Goal: Task Accomplishment & Management: Complete application form

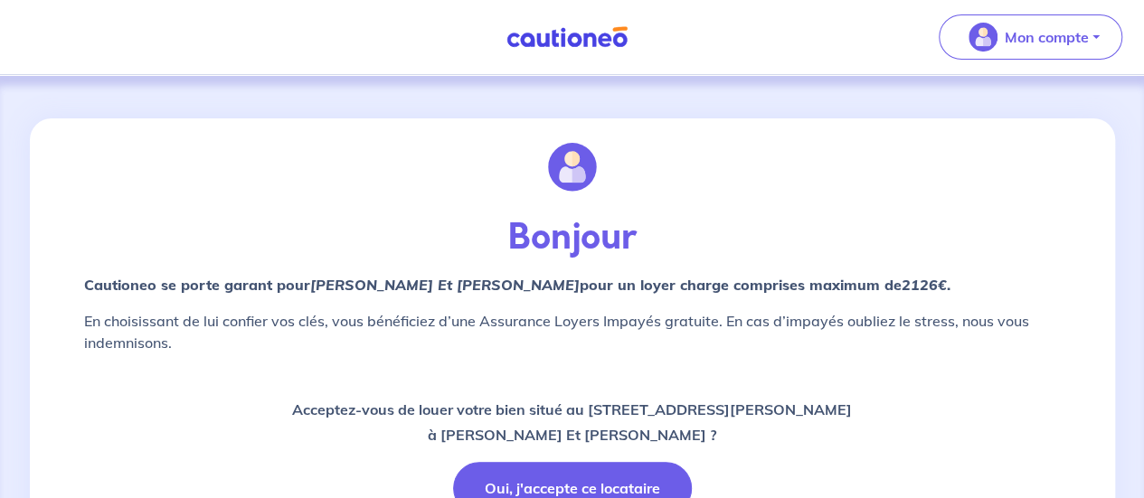
scroll to position [119, 0]
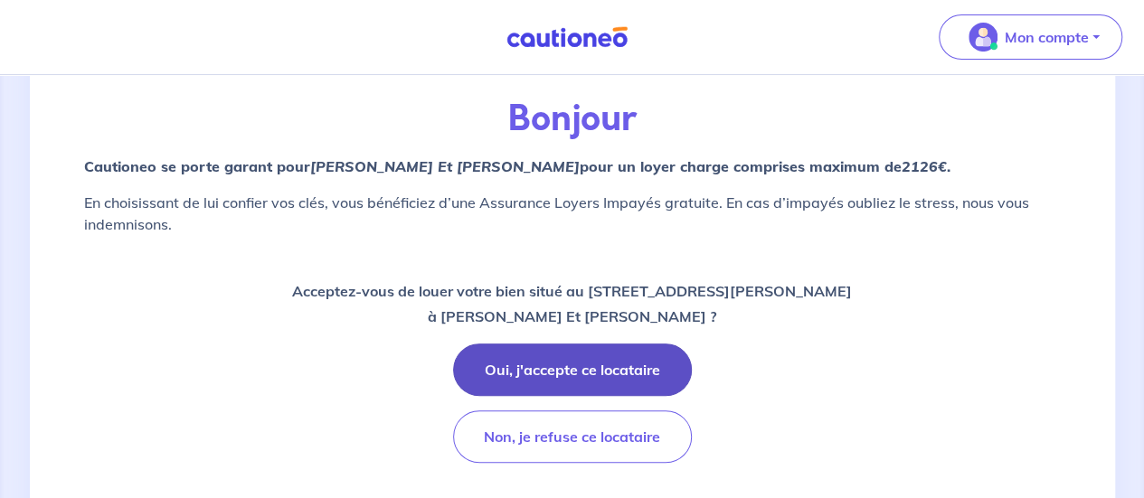
click at [555, 361] on button "Oui, j'accepte ce locataire" at bounding box center [572, 370] width 239 height 52
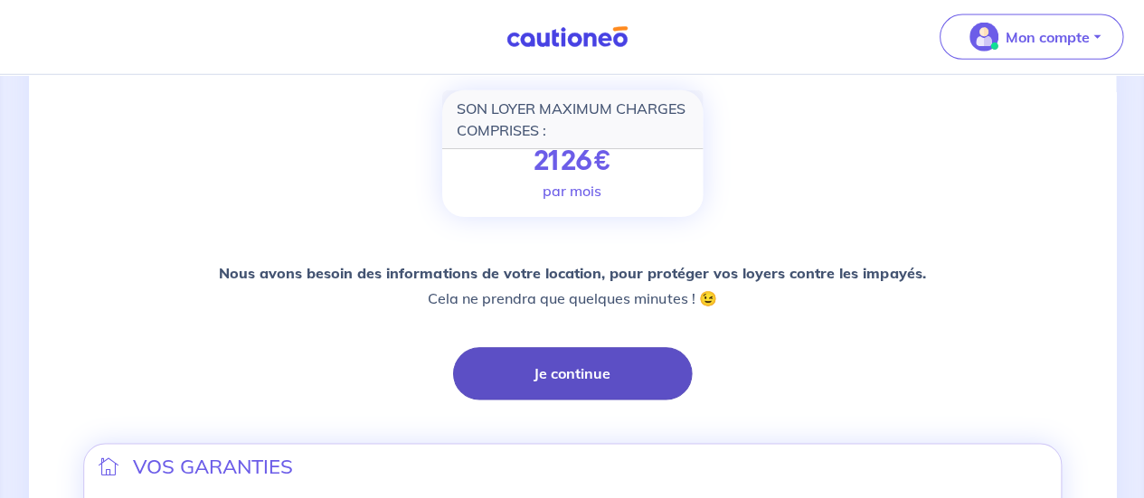
scroll to position [255, 0]
click at [547, 348] on button "Je continue" at bounding box center [572, 374] width 239 height 52
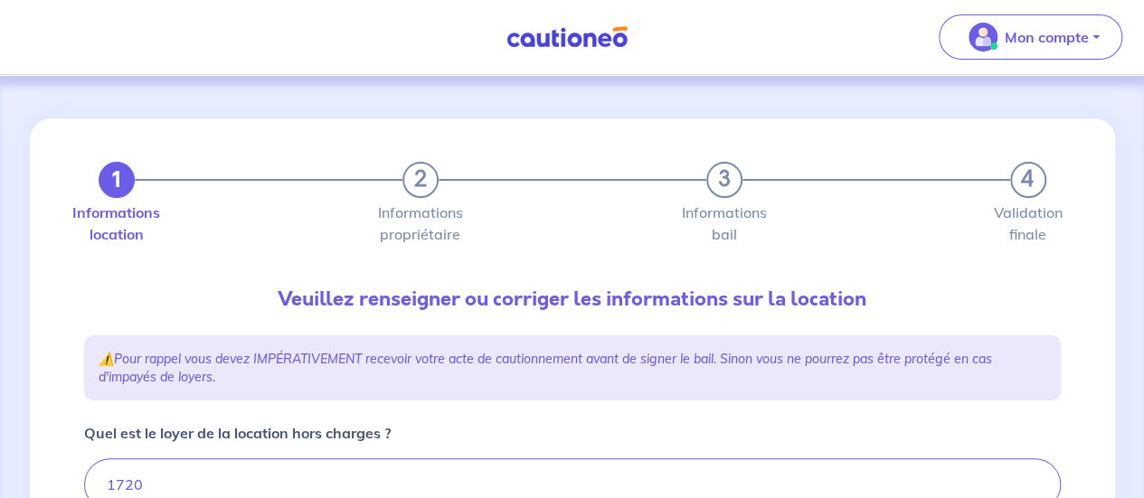
type input "1800"
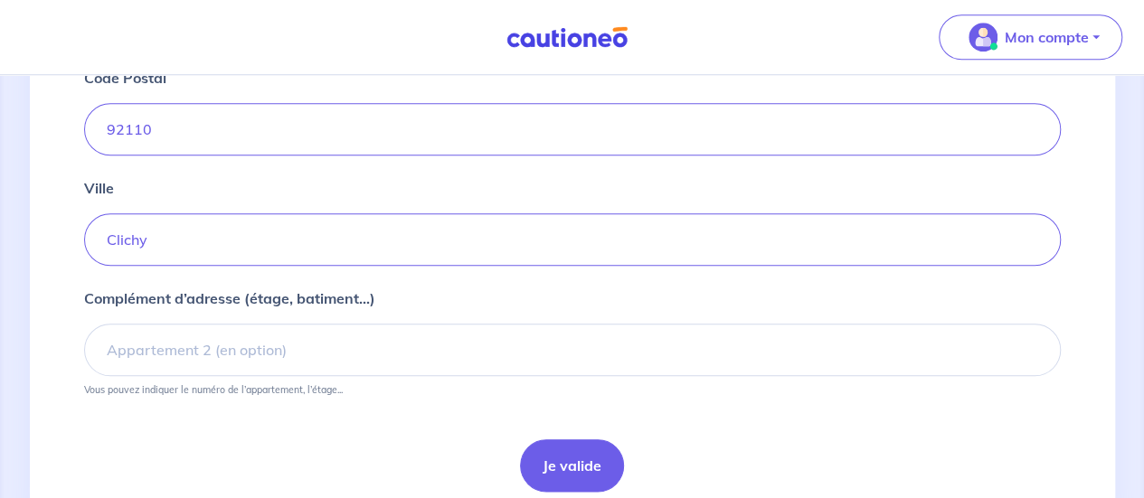
scroll to position [884, 0]
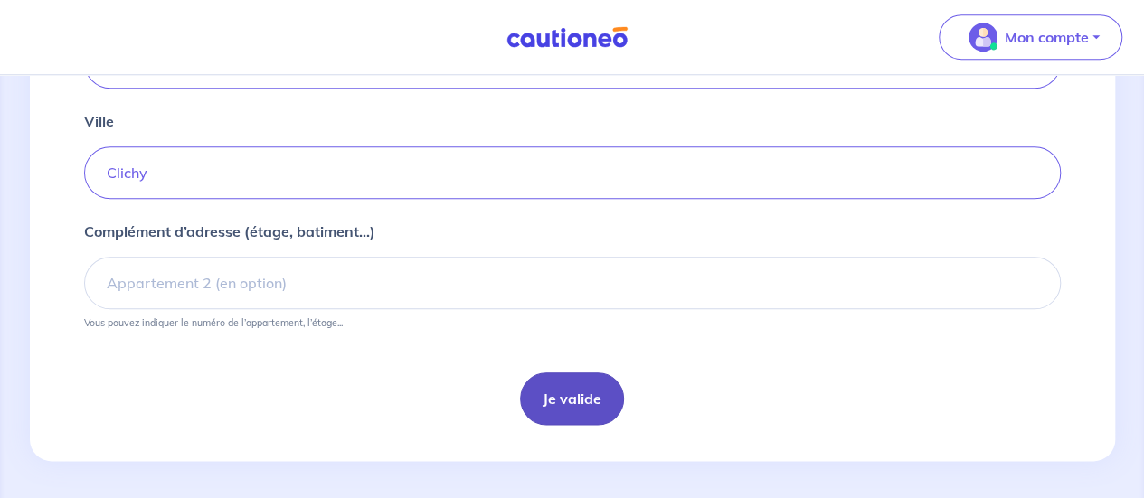
click at [580, 384] on button "Je valide" at bounding box center [572, 399] width 104 height 52
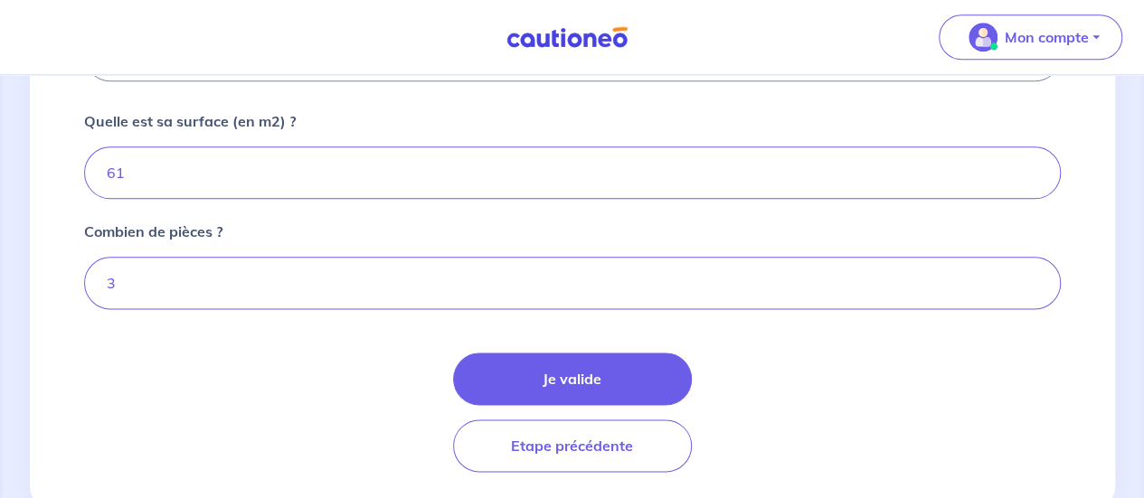
scroll to position [1044, 0]
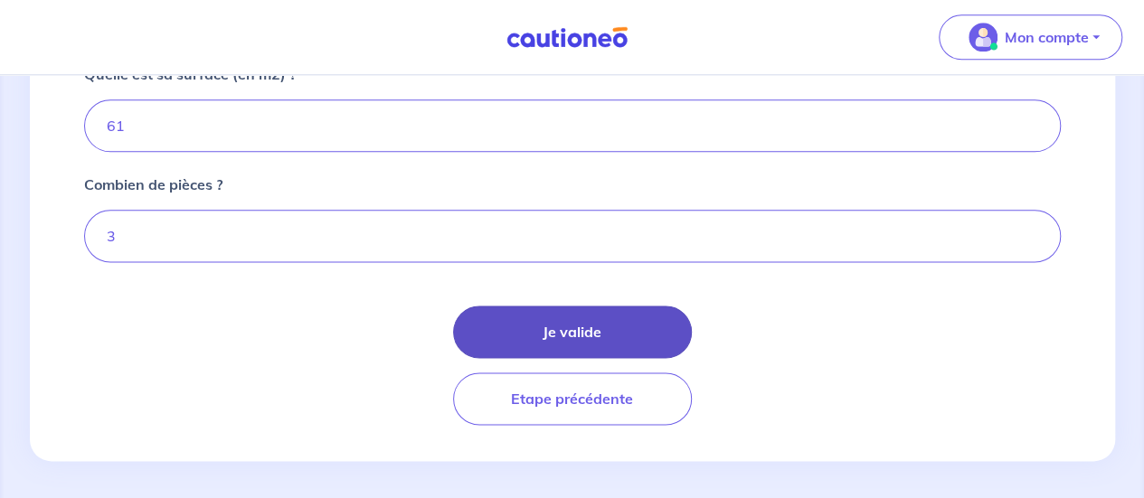
click at [546, 314] on button "Je valide" at bounding box center [572, 332] width 239 height 52
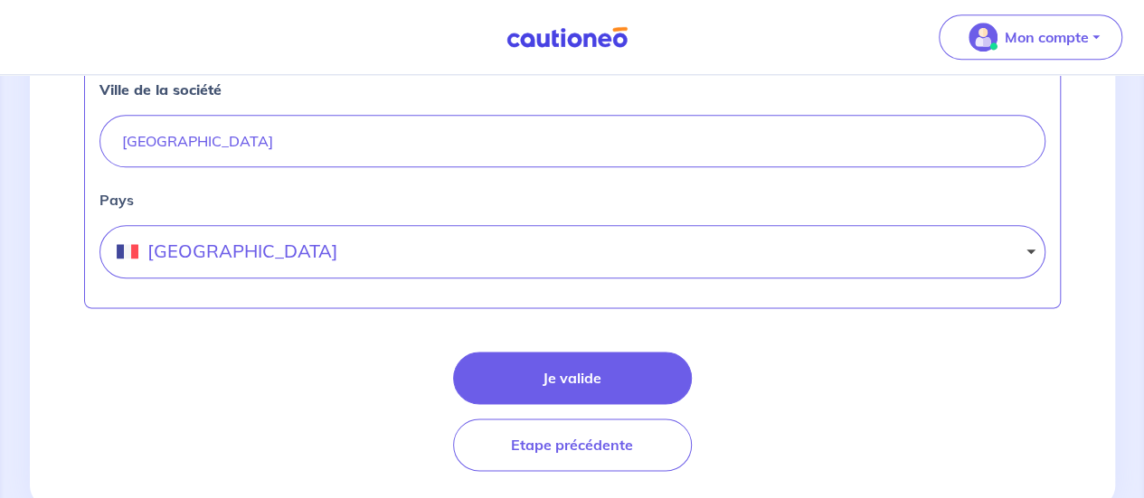
scroll to position [1029, 0]
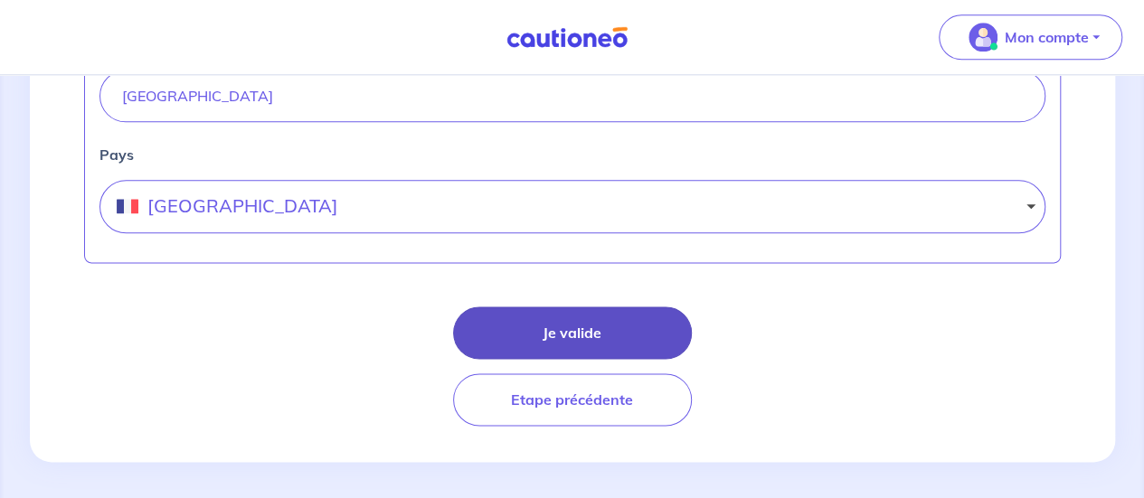
click at [581, 341] on button "Je valide" at bounding box center [572, 333] width 239 height 52
select select "FR"
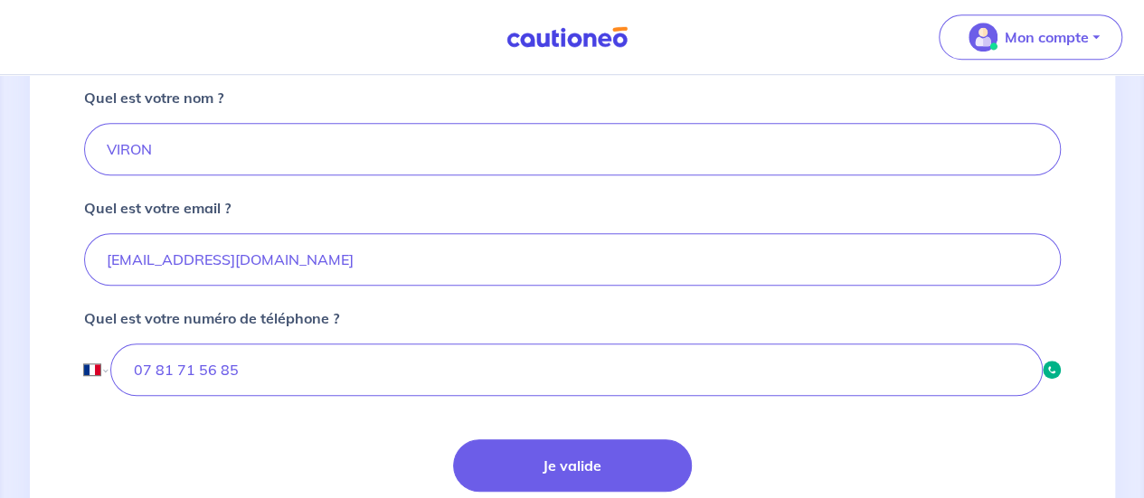
scroll to position [639, 0]
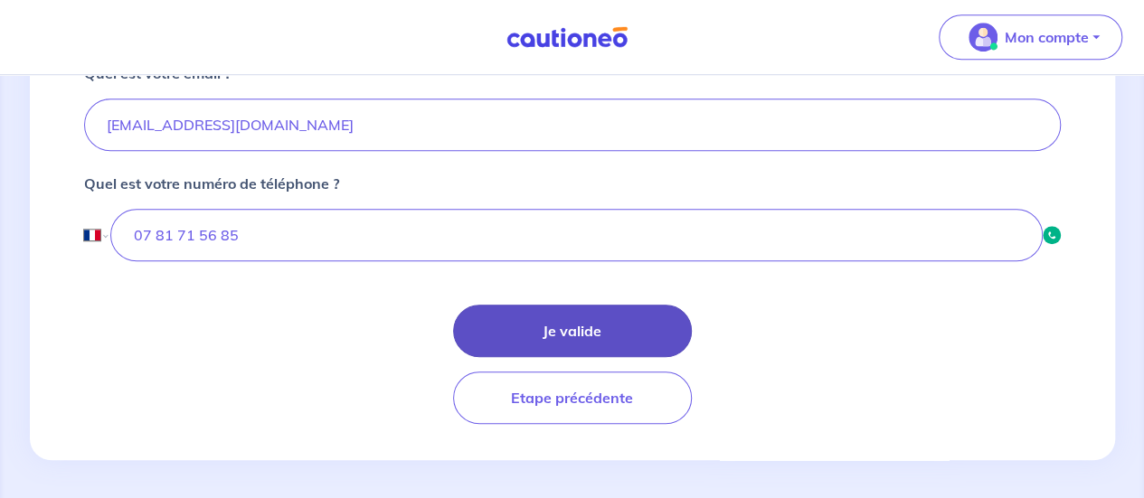
click at [531, 330] on button "Je valide" at bounding box center [572, 331] width 239 height 52
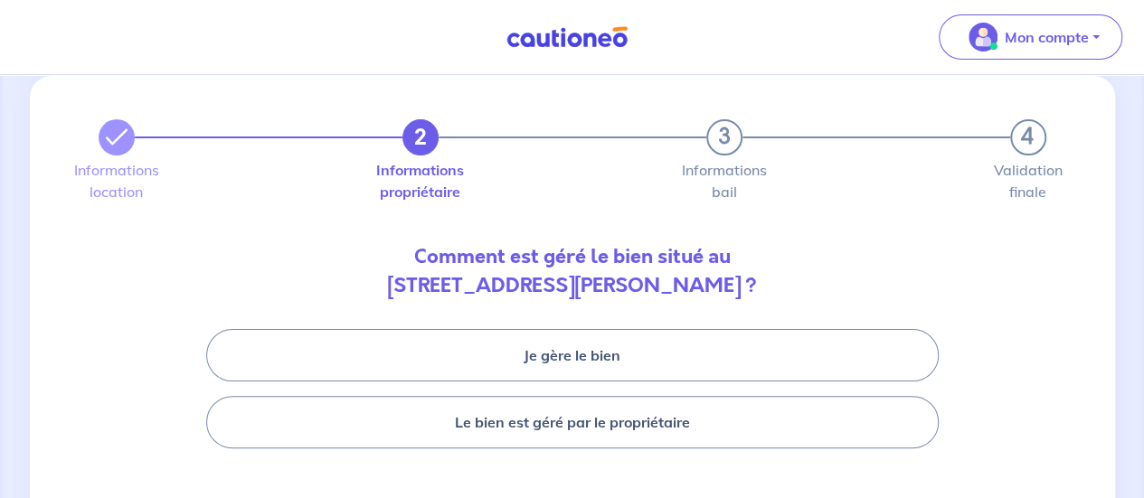
scroll to position [49, 0]
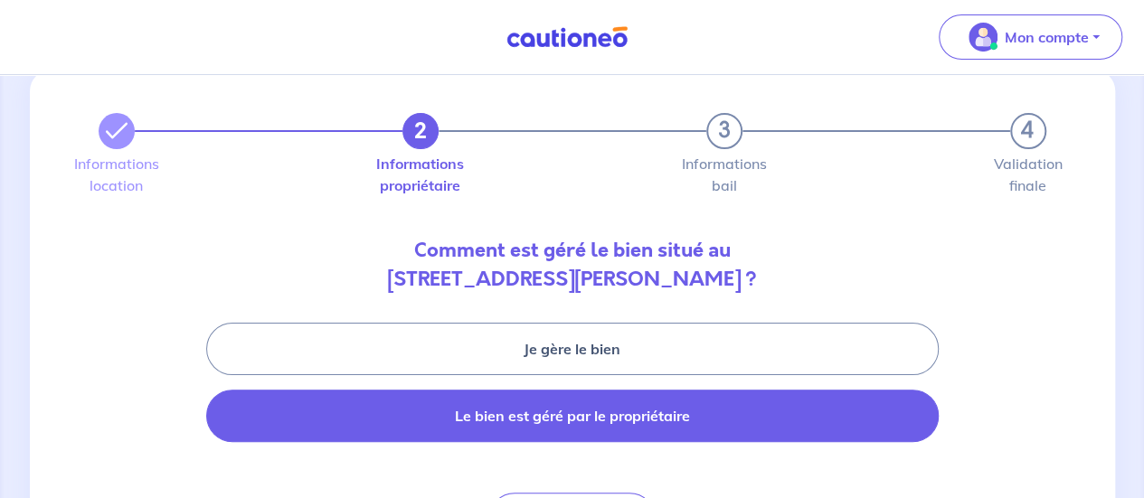
click at [536, 427] on button "Le bien est géré par le propriétaire" at bounding box center [572, 416] width 733 height 52
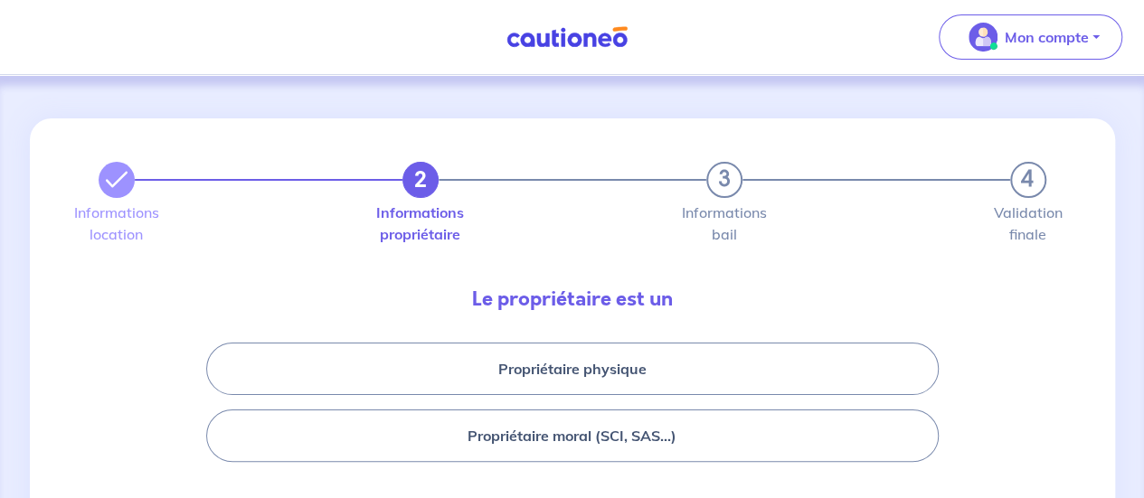
scroll to position [55, 0]
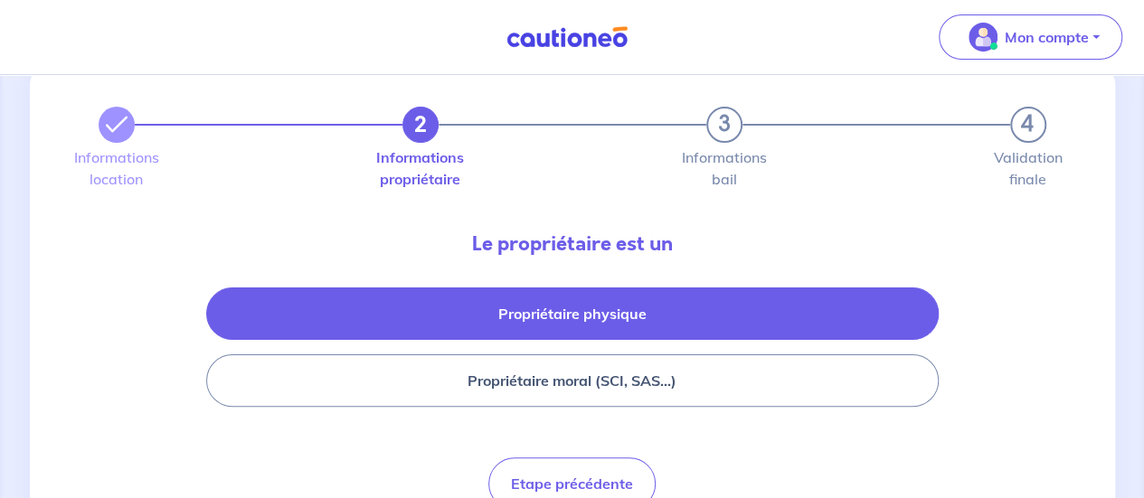
click at [551, 308] on button "Propriétaire physique" at bounding box center [572, 314] width 733 height 52
select select "FR"
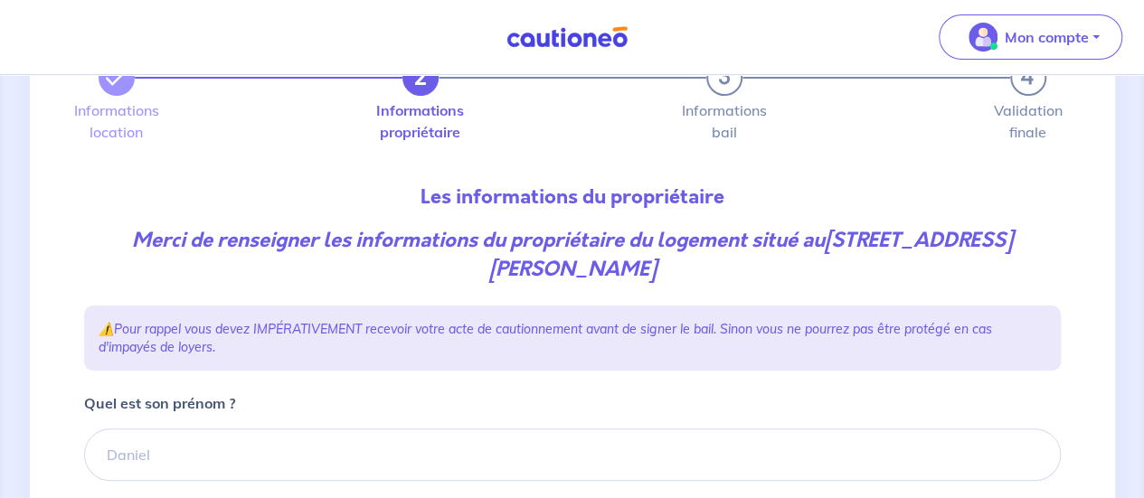
scroll to position [274, 0]
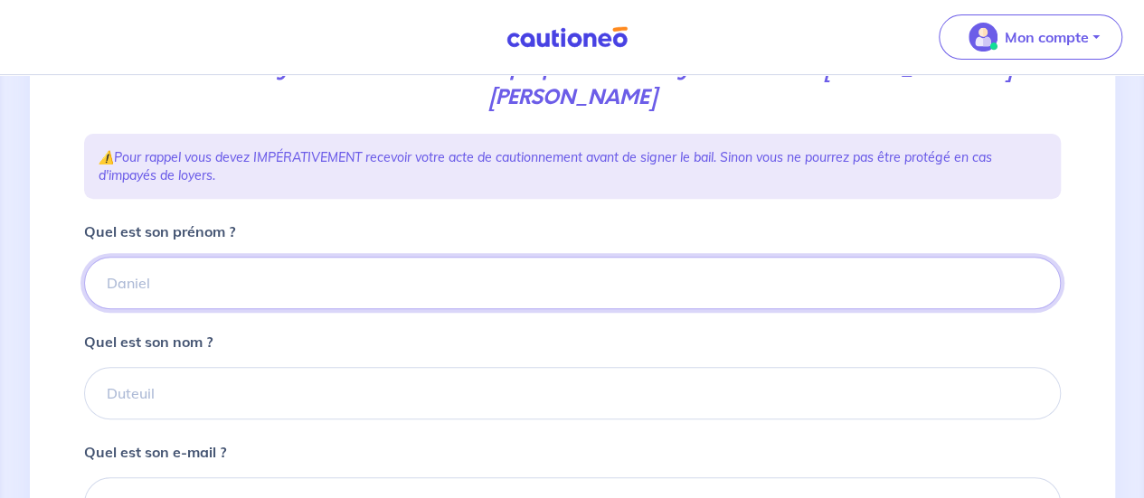
click at [411, 275] on input "Quel est son prénom ?" at bounding box center [572, 283] width 977 height 52
type input "Thomas"
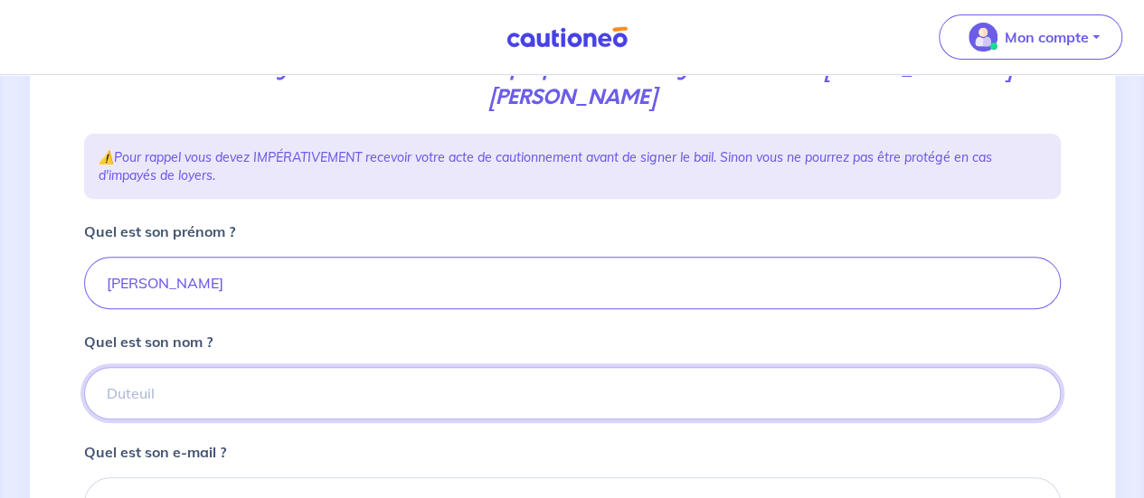
click at [370, 399] on input "Quel est son nom ?" at bounding box center [572, 393] width 977 height 52
type input "Ebrard"
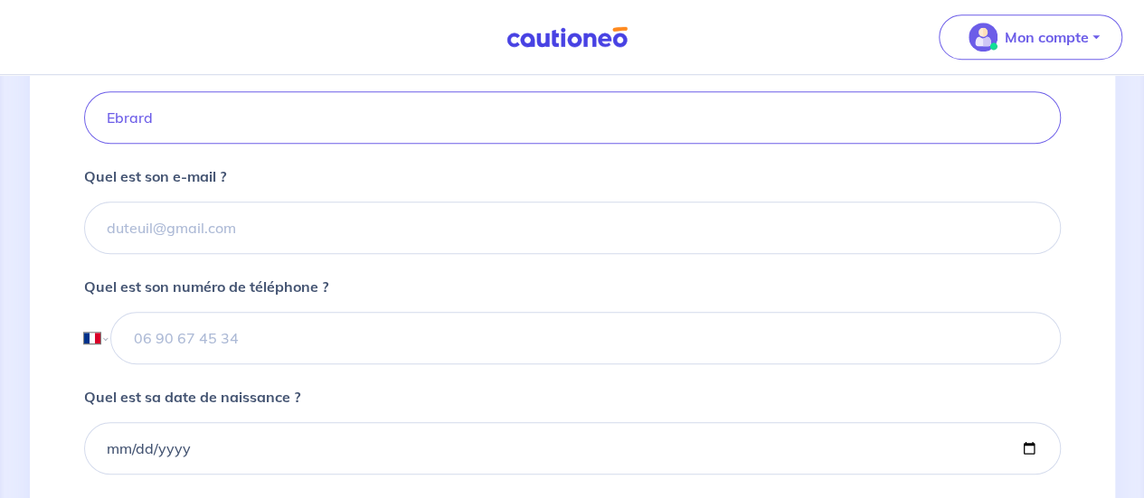
scroll to position [551, 0]
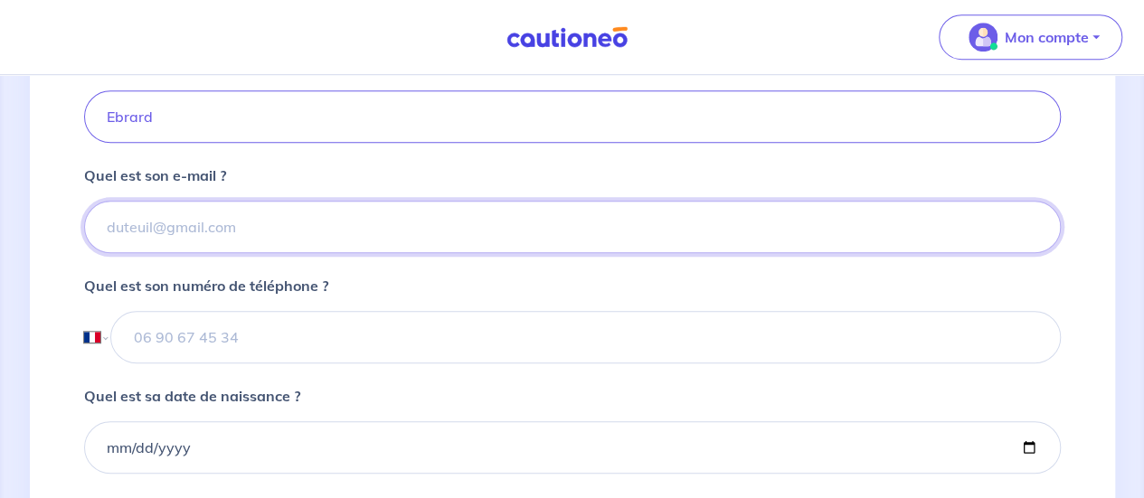
click at [364, 244] on input "Quel est son e-mail ?" at bounding box center [572, 227] width 977 height 52
paste input "thomas.ebrard@gmail.com"
type input "thomas.ebrard@gmail.com"
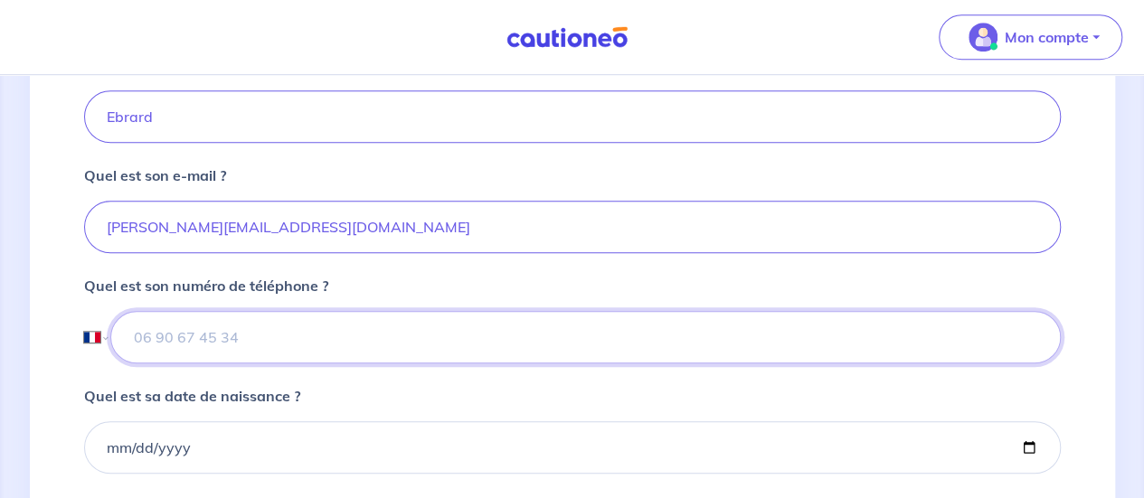
click at [330, 343] on input "tel" at bounding box center [585, 337] width 950 height 52
paste input "06 28 23 43 61"
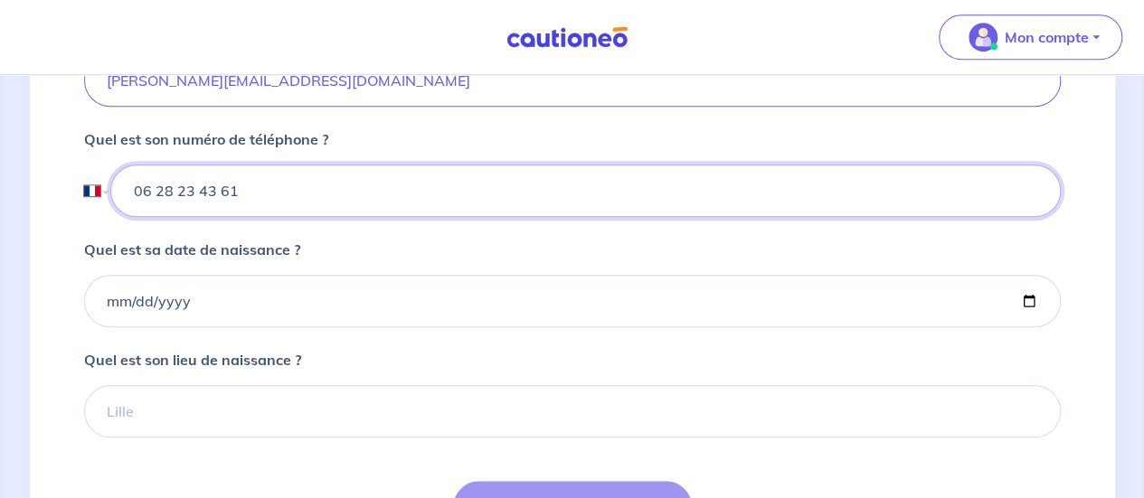
scroll to position [698, 0]
type input "06 28 23 43 61"
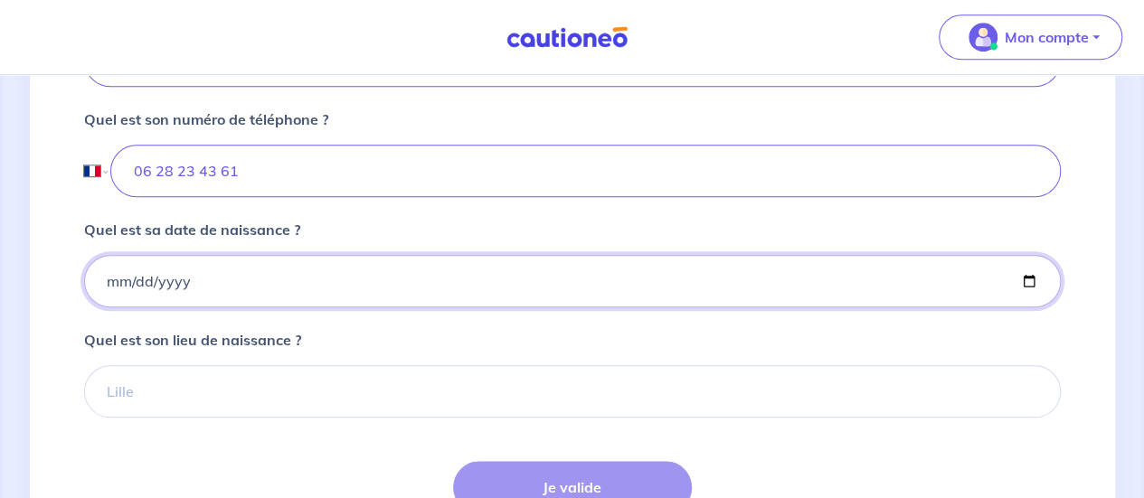
click at [190, 299] on input "Quel est sa date de naissance ?" at bounding box center [572, 281] width 977 height 52
type input "1993-04-28"
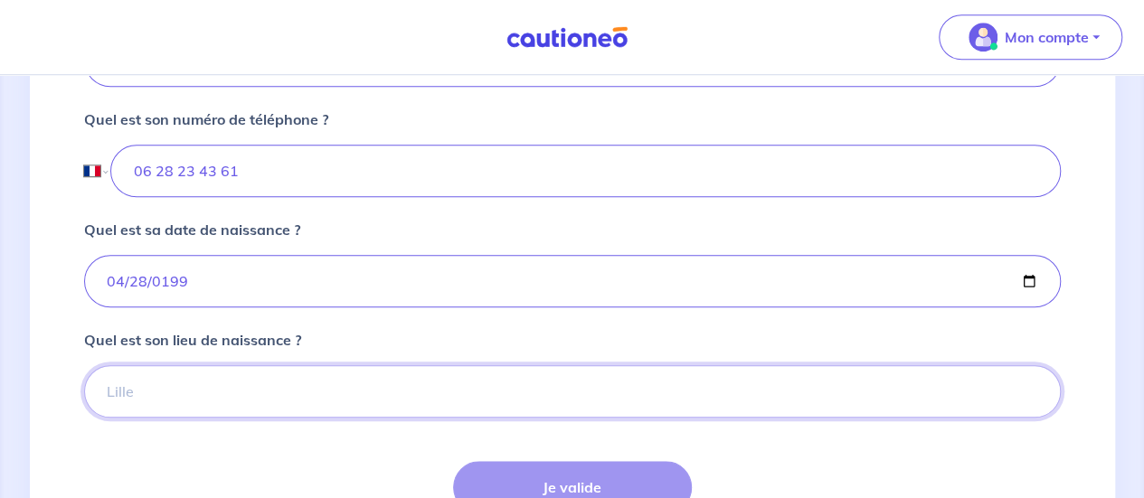
click at [226, 365] on input "Quel est son lieu de naissance ?" at bounding box center [572, 391] width 977 height 52
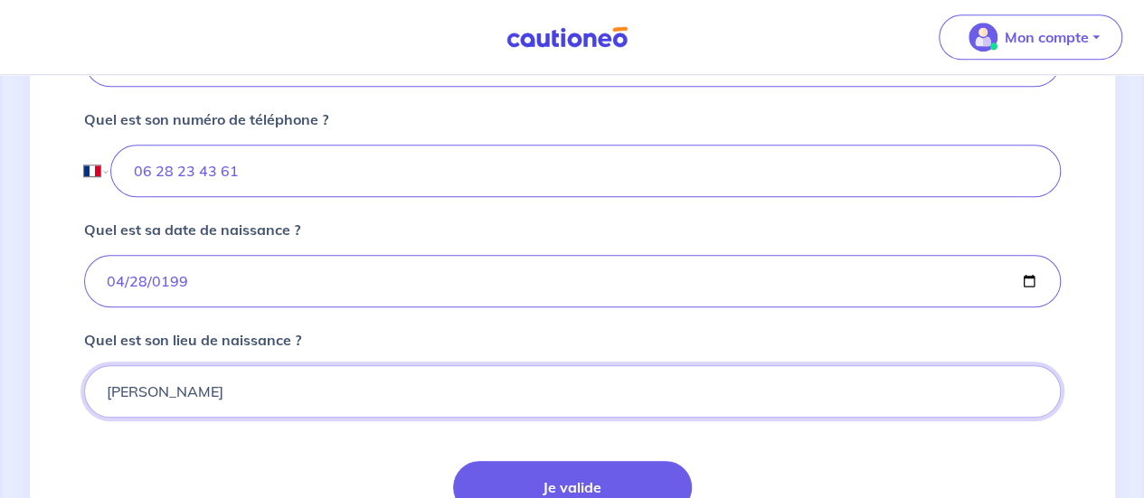
scroll to position [873, 0]
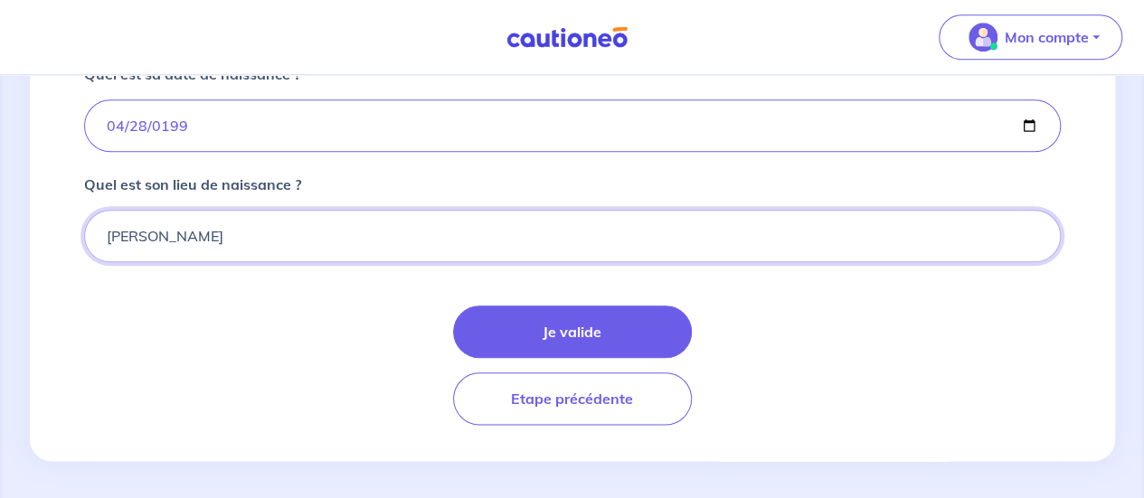
type input "Chatenay Malabry"
click at [280, 362] on div "Je valide Etape précédente" at bounding box center [572, 365] width 977 height 119
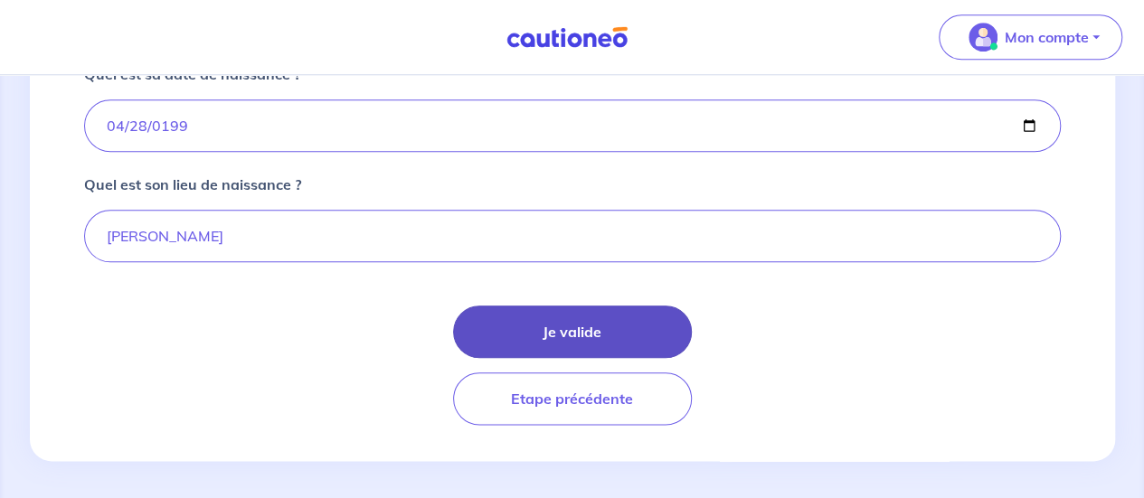
click at [573, 318] on button "Je valide" at bounding box center [572, 332] width 239 height 52
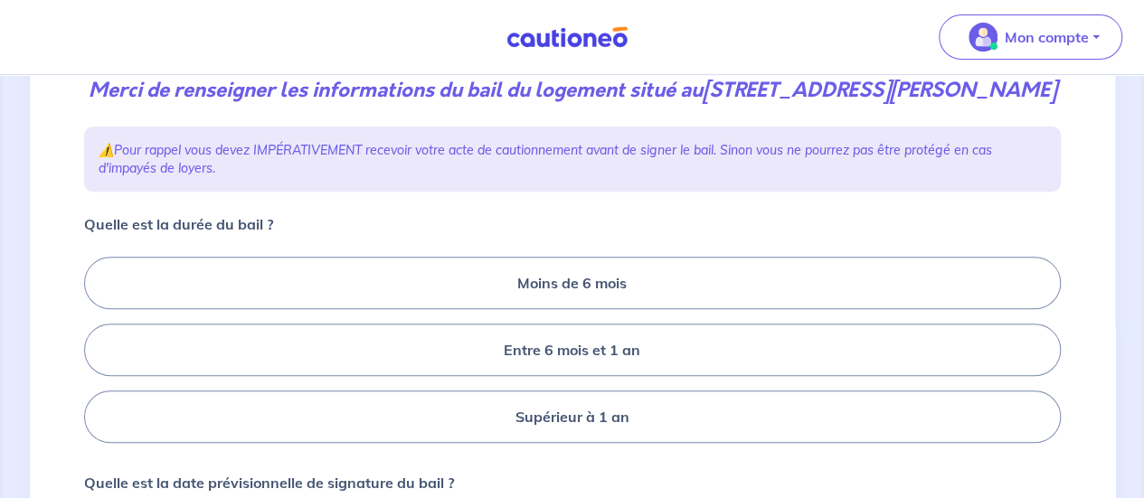
scroll to position [307, 0]
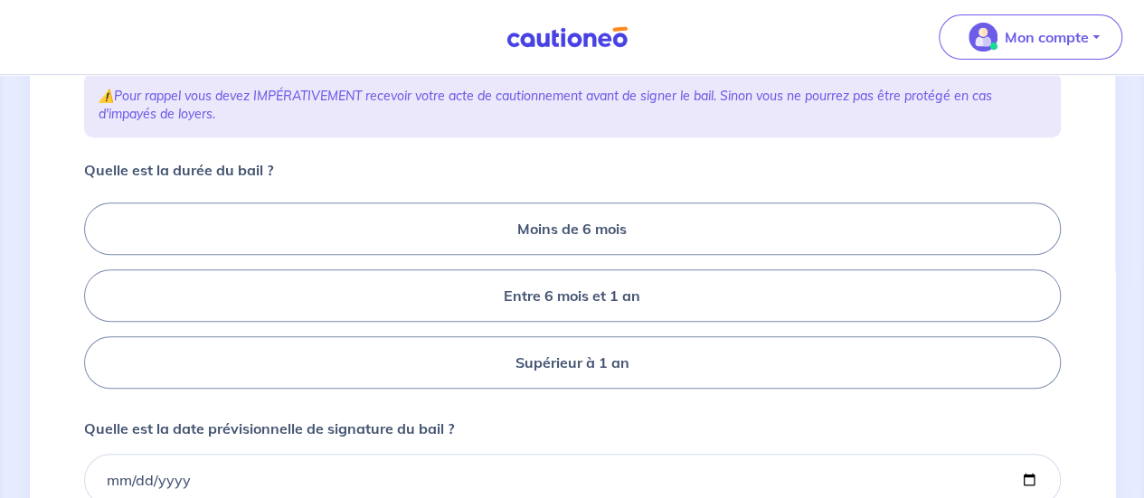
click at [526, 321] on div "Moins de 6 mois Entre 6 mois et 1 an Supérieur à 1 an" at bounding box center [572, 295] width 977 height 201
click at [554, 294] on label "Entre 6 mois et 1 an" at bounding box center [572, 296] width 977 height 52
click at [96, 294] on input "Entre 6 mois et 1 an" at bounding box center [90, 296] width 12 height 12
radio input "true"
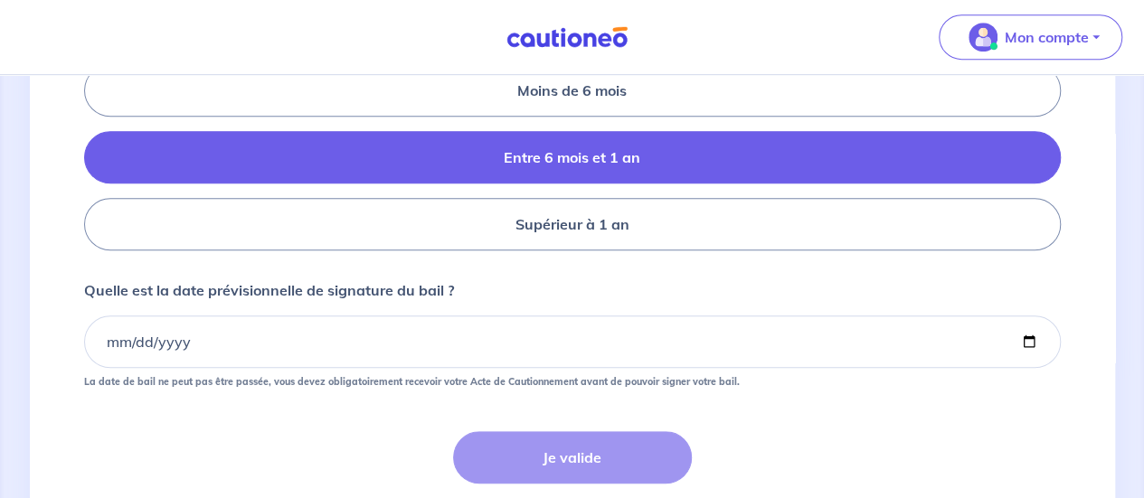
scroll to position [517, 0]
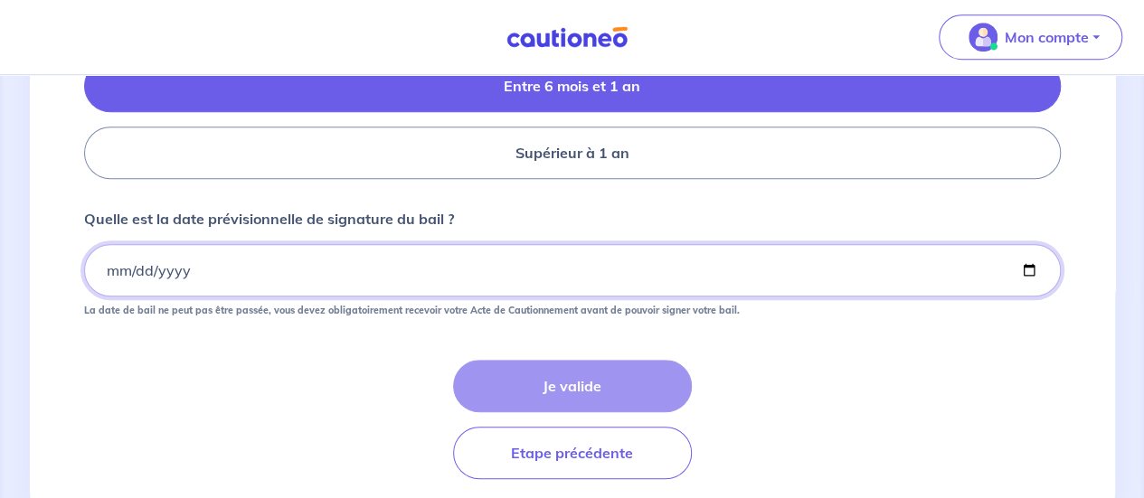
click at [474, 254] on input "Quelle est la date prévisionnelle de signature du bail ?" at bounding box center [572, 270] width 977 height 52
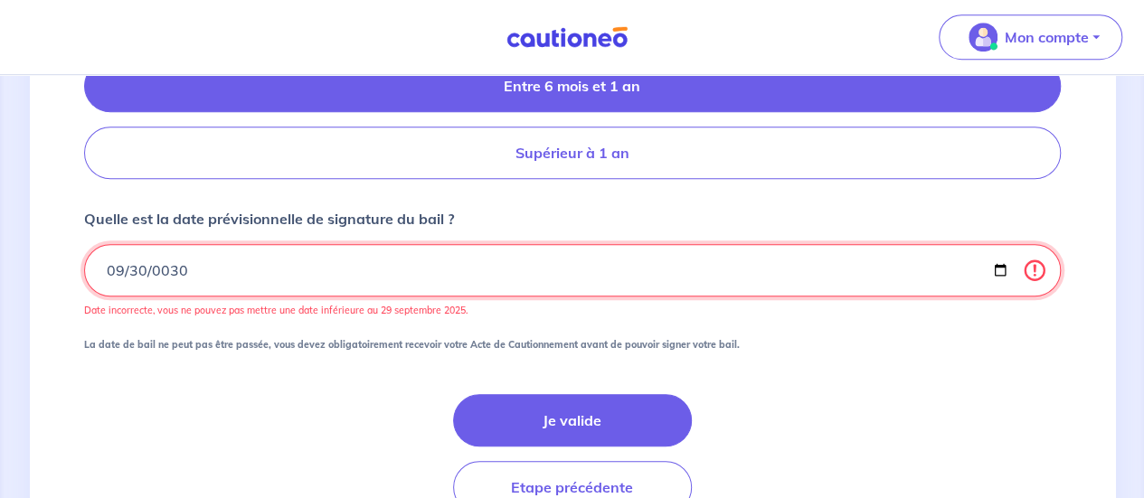
type input "0303-09-30"
type input "2025-09-30"
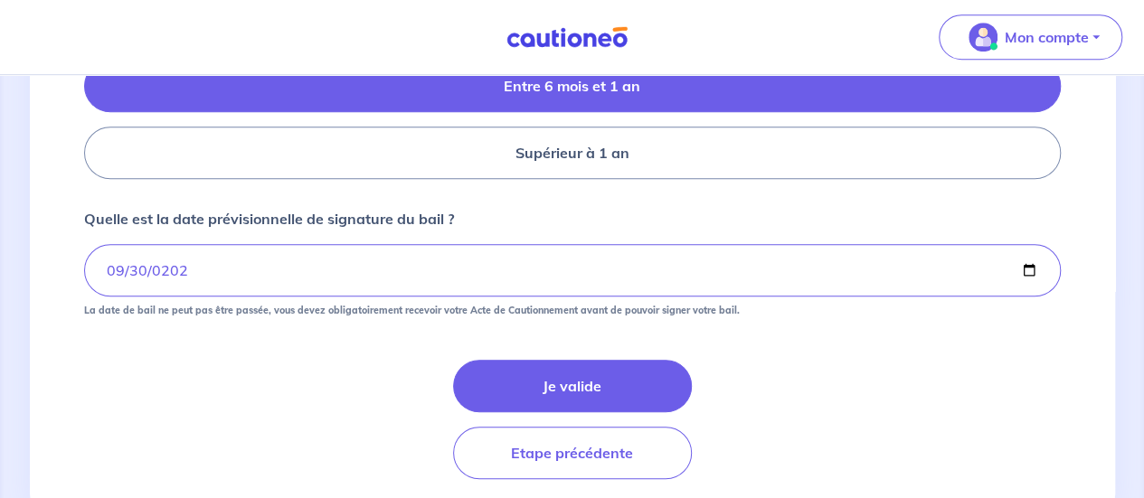
click at [308, 364] on div "Je valide Etape précédente" at bounding box center [572, 419] width 977 height 119
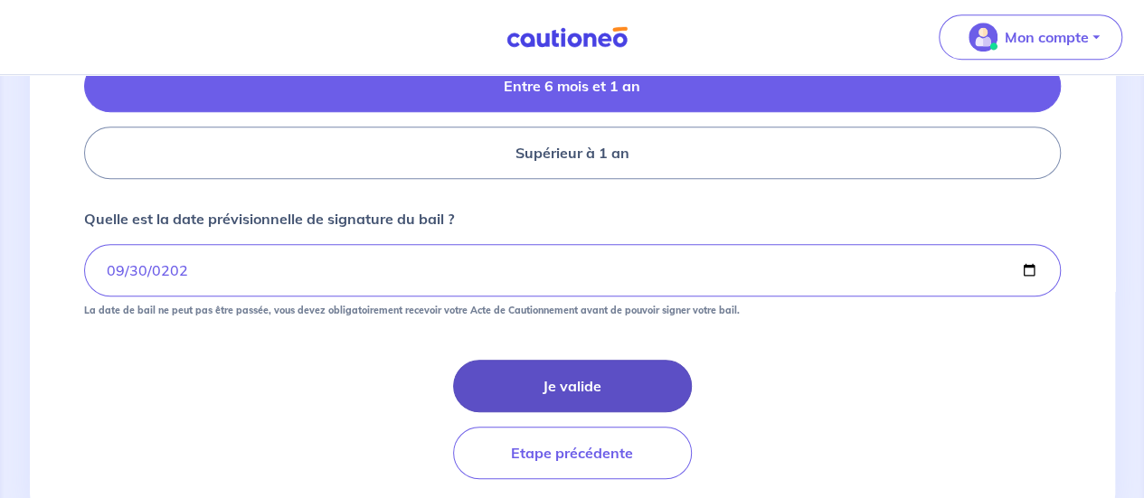
click at [554, 393] on button "Je valide" at bounding box center [572, 386] width 239 height 52
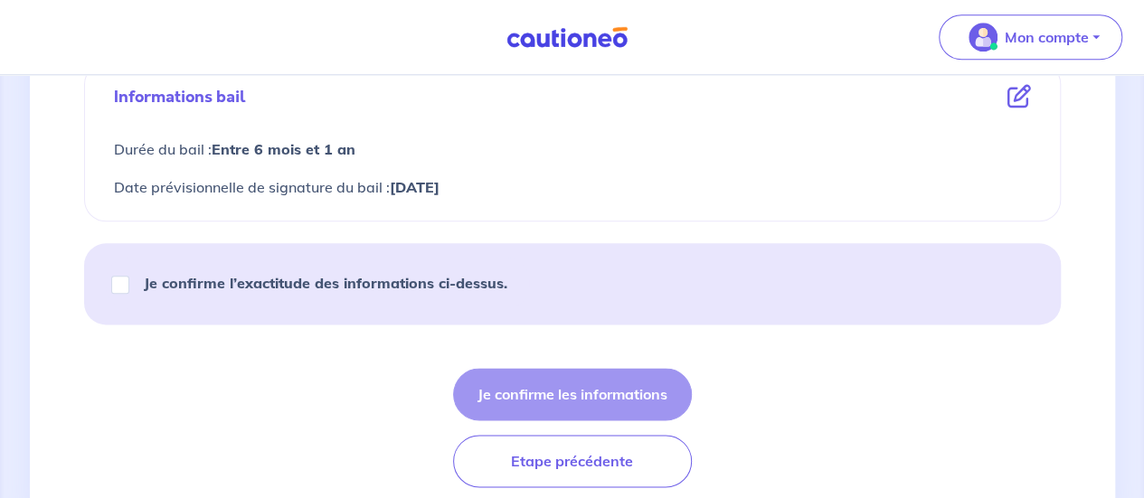
scroll to position [990, 0]
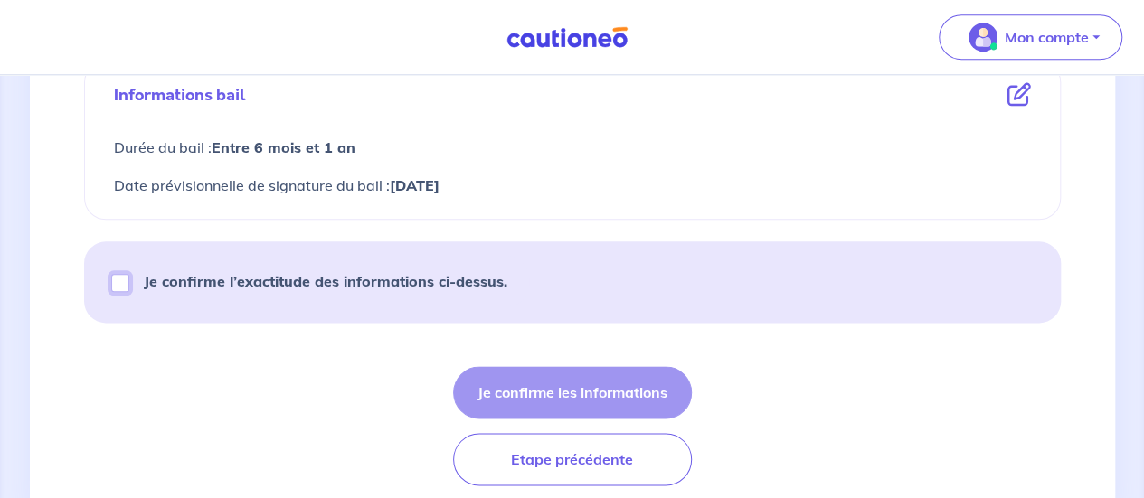
click at [123, 274] on input "Je confirme l’exactitude des informations ci-dessus." at bounding box center [120, 283] width 18 height 18
checkbox input "true"
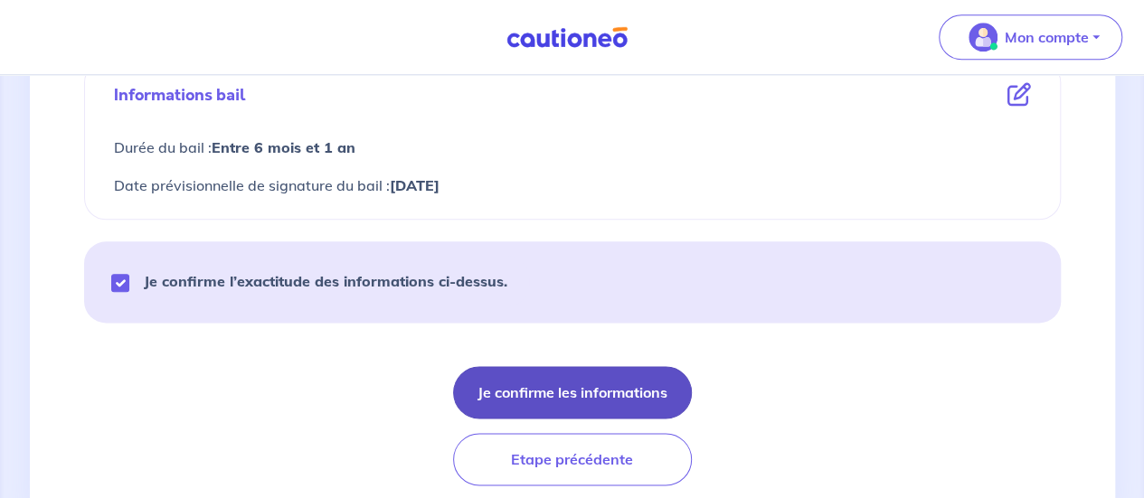
click at [526, 381] on button "Je confirme les informations" at bounding box center [572, 392] width 239 height 52
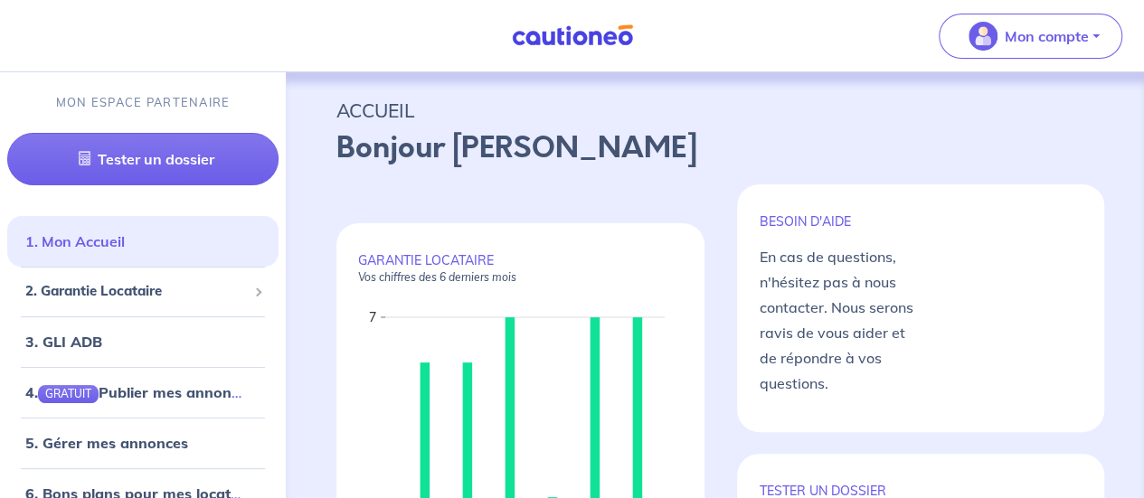
scroll to position [58, 0]
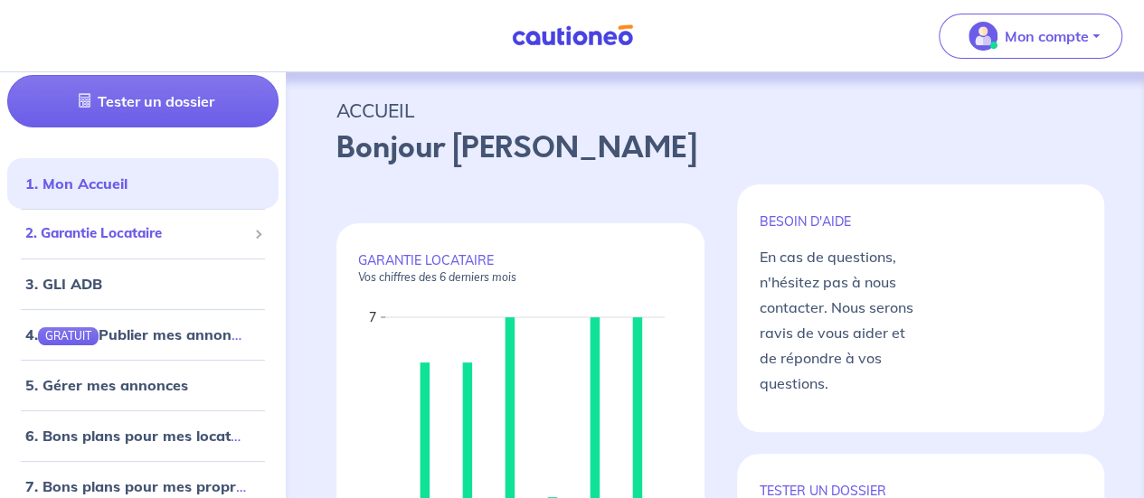
click at [185, 236] on span "2. Garantie Locataire" at bounding box center [136, 233] width 222 height 21
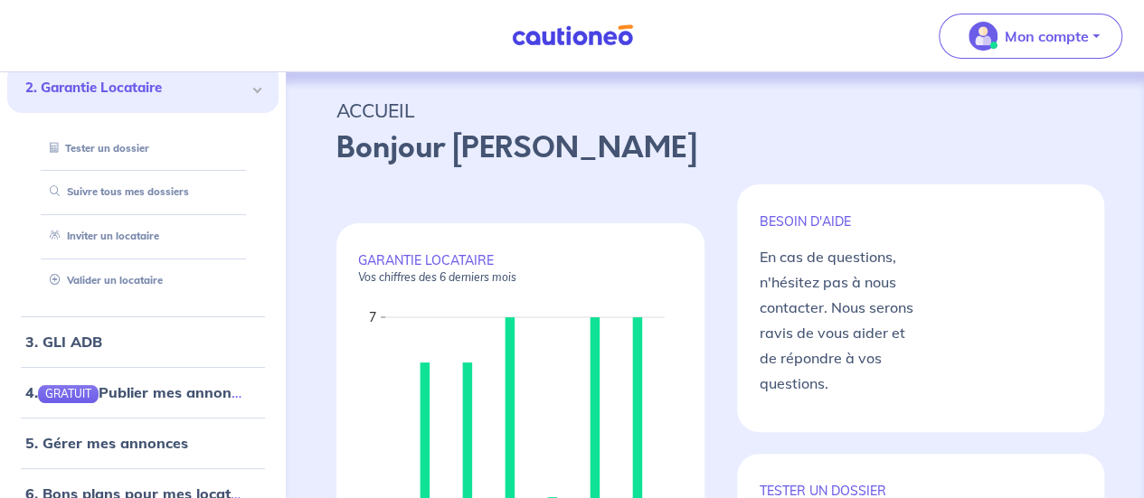
scroll to position [208, 0]
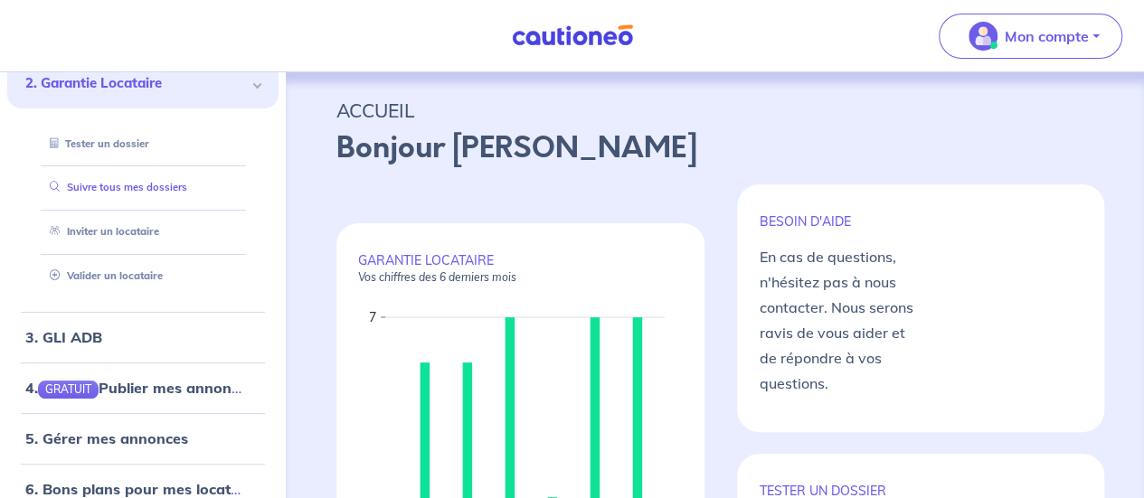
click at [139, 181] on link "Suivre tous mes dossiers" at bounding box center [115, 187] width 145 height 13
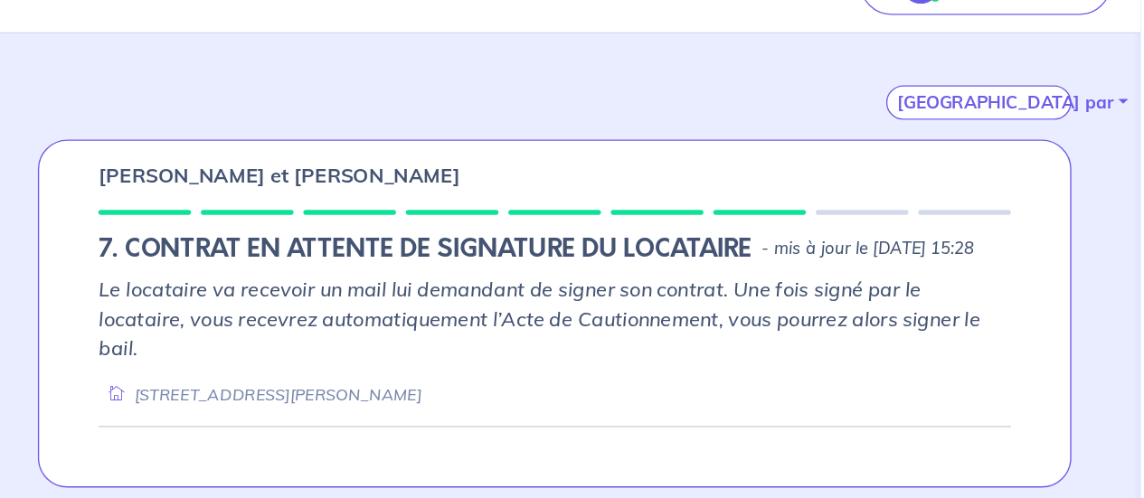
scroll to position [287, 0]
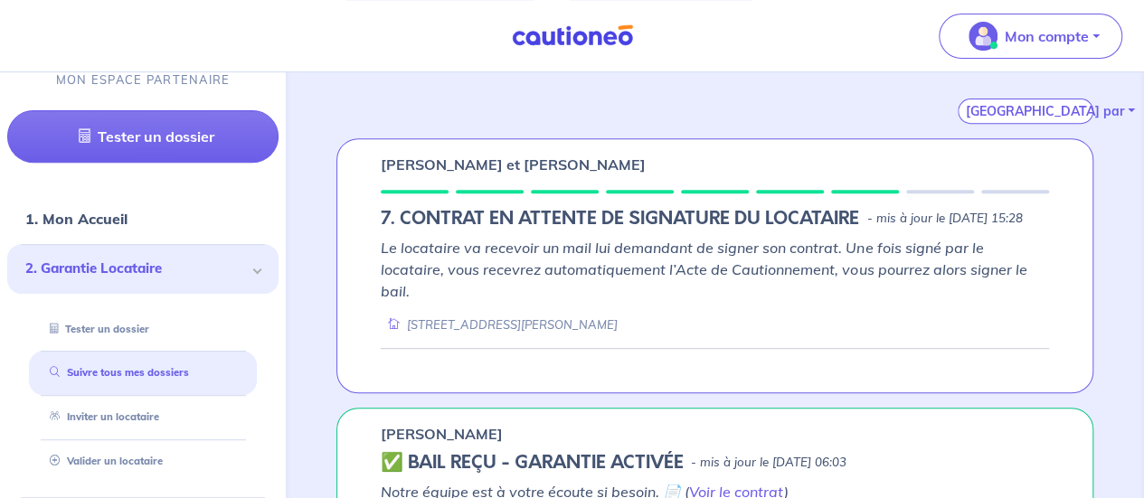
scroll to position [313, 0]
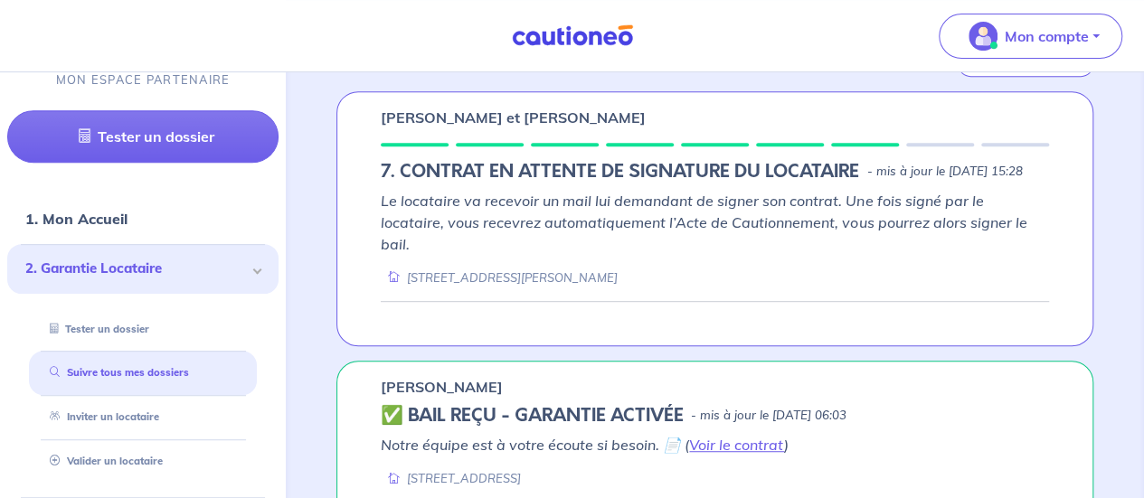
scroll to position [361, 0]
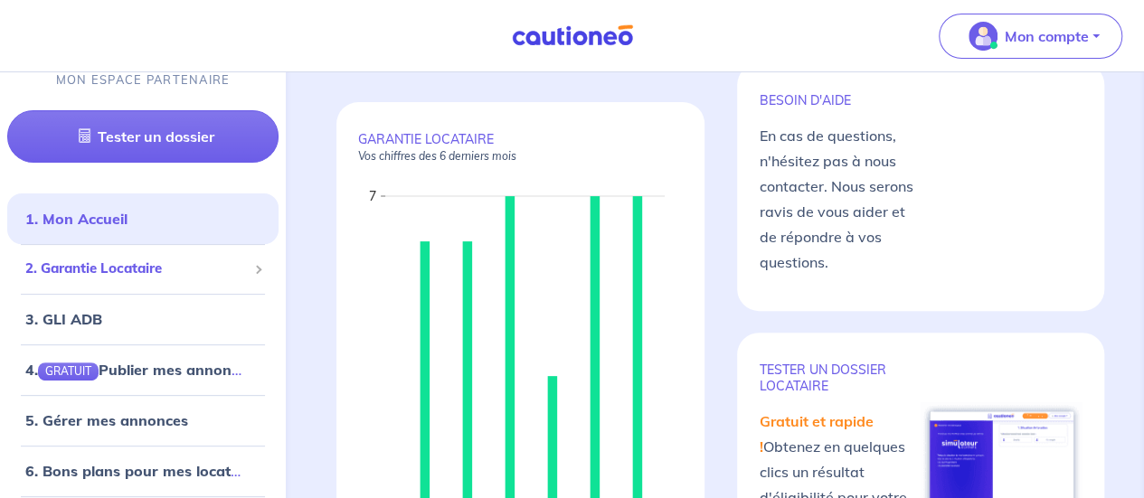
click at [145, 255] on div "2. Garantie Locataire" at bounding box center [142, 268] width 271 height 35
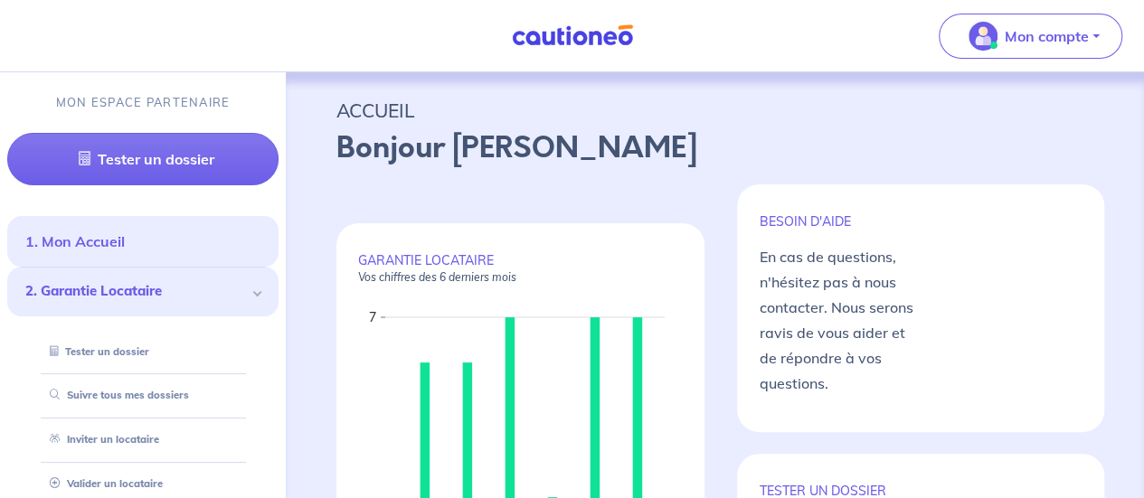
scroll to position [62, 0]
